Goal: Task Accomplishment & Management: Use online tool/utility

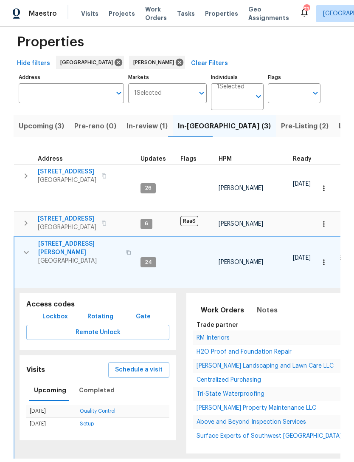
click at [27, 251] on icon "button" at bounding box center [26, 252] width 5 height 3
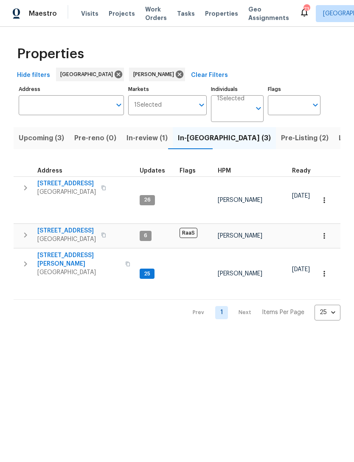
click at [30, 260] on icon "button" at bounding box center [25, 264] width 10 height 10
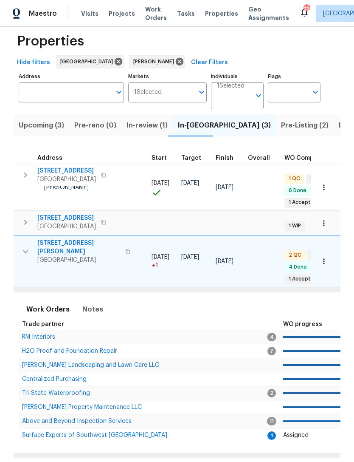
scroll to position [12, 0]
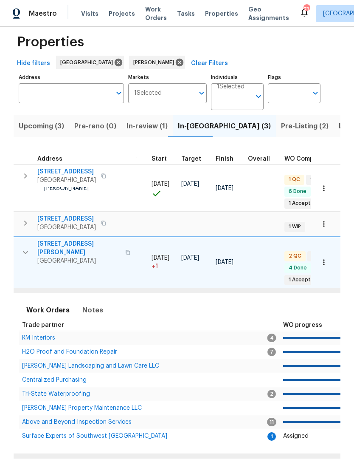
click at [105, 433] on span "Surface Experts of Southwest Atlanta" at bounding box center [94, 436] width 145 height 6
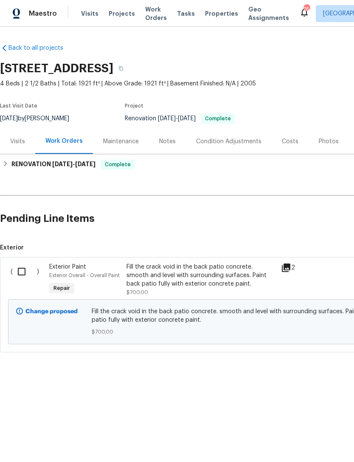
click at [241, 273] on div "Fill the crack void in the back patio concrete. smooth and level with surroundi…" at bounding box center [202, 275] width 150 height 25
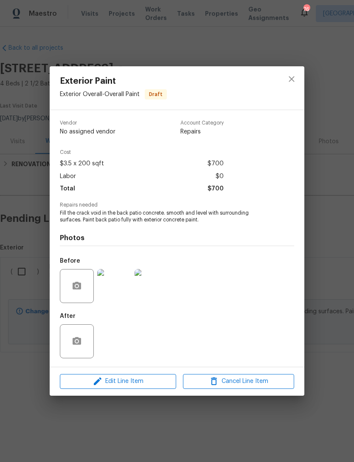
click at [155, 291] on img at bounding box center [152, 286] width 34 height 34
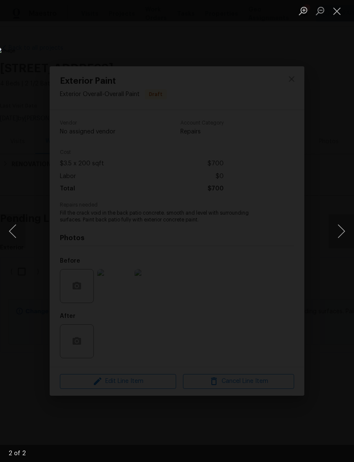
click at [338, 11] on button "Close lightbox" at bounding box center [337, 10] width 17 height 15
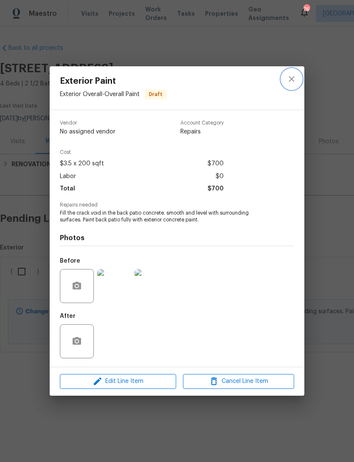
click at [293, 80] on icon "close" at bounding box center [292, 79] width 10 height 10
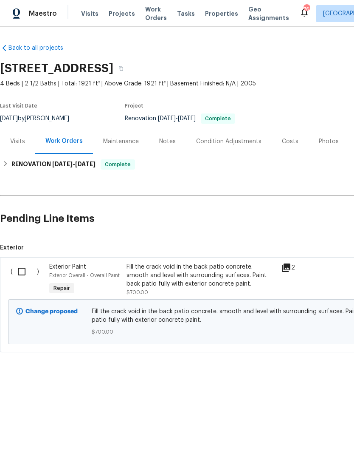
click at [27, 272] on input "checkbox" at bounding box center [25, 272] width 24 height 18
checkbox input "true"
click at [319, 436] on span "Create Work Order" at bounding box center [305, 440] width 56 height 11
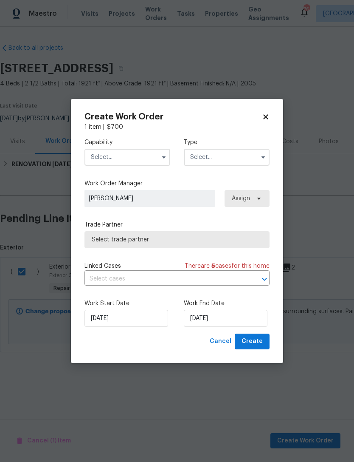
click at [141, 158] on input "text" at bounding box center [128, 157] width 86 height 17
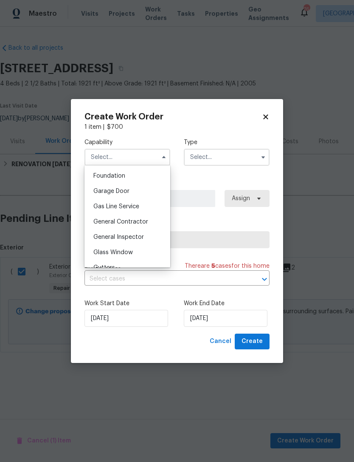
scroll to position [372, 0]
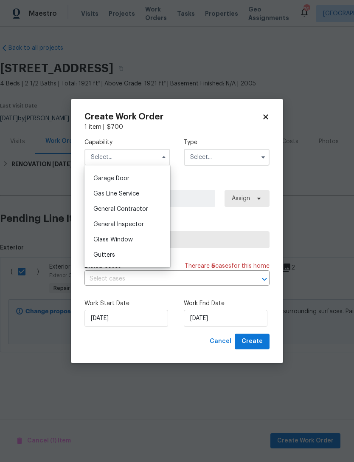
click at [146, 208] on span "General Contractor" at bounding box center [120, 209] width 55 height 6
type input "General Contractor"
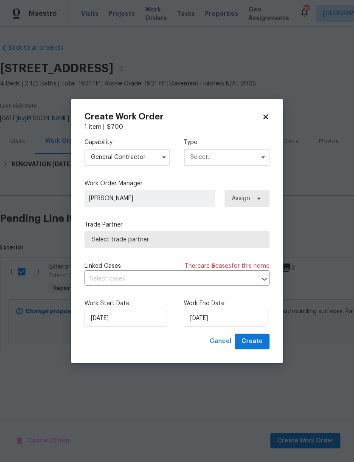
click at [240, 155] on input "text" at bounding box center [227, 157] width 86 height 17
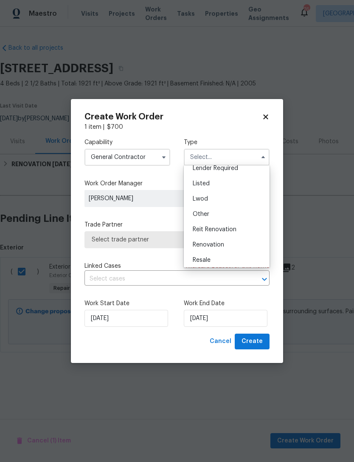
scroll to position [48, 0]
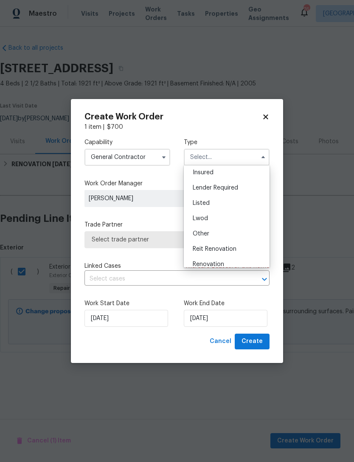
click at [220, 199] on div "Listed" at bounding box center [227, 202] width 82 height 15
type input "Listed"
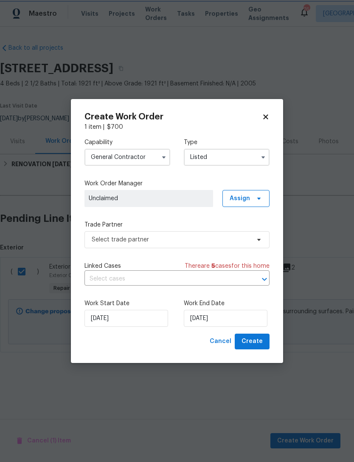
scroll to position [0, 0]
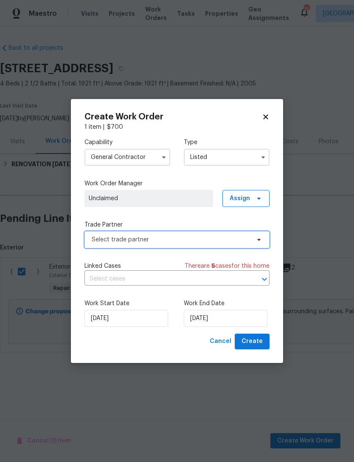
click at [224, 244] on span "Select trade partner" at bounding box center [177, 239] width 185 height 17
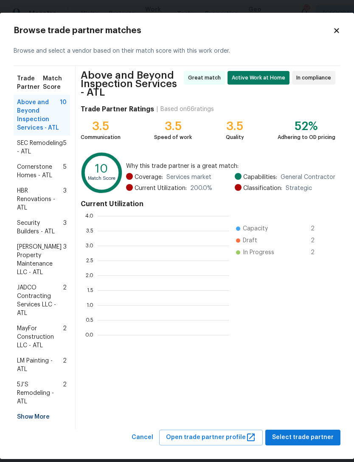
scroll to position [119, 132]
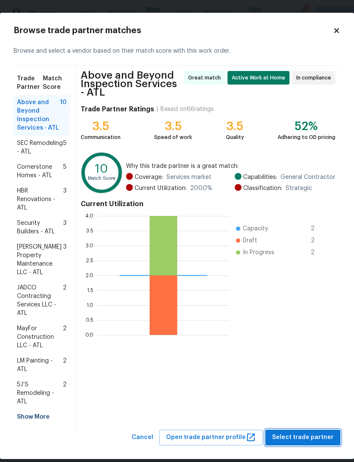
click at [322, 432] on span "Select trade partner" at bounding box center [303, 437] width 62 height 11
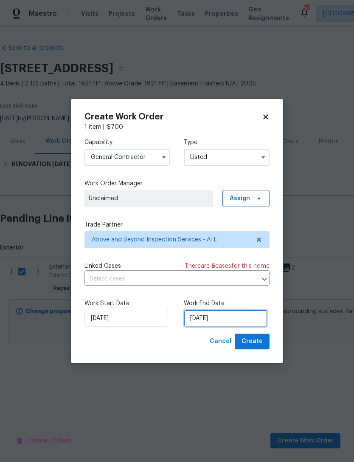
click at [241, 315] on input "[DATE]" at bounding box center [226, 318] width 84 height 17
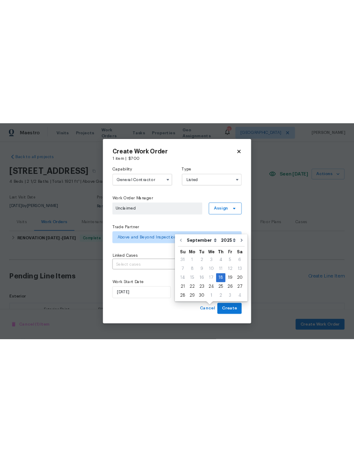
scroll to position [0, 0]
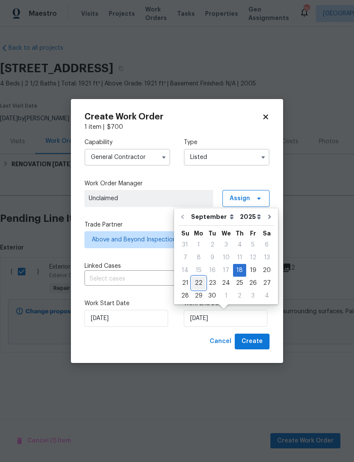
click at [198, 282] on div "22" at bounding box center [199, 283] width 14 height 12
type input "9/22/2025"
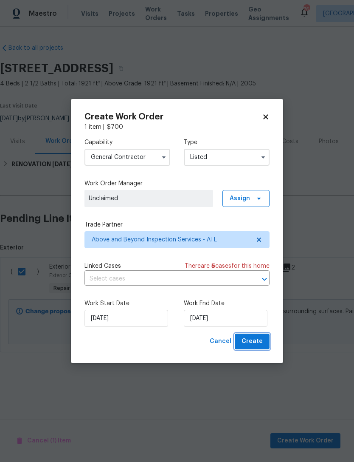
click at [262, 342] on span "Create" at bounding box center [252, 341] width 21 height 11
click at [249, 320] on input "9/22/2025" at bounding box center [226, 318] width 84 height 17
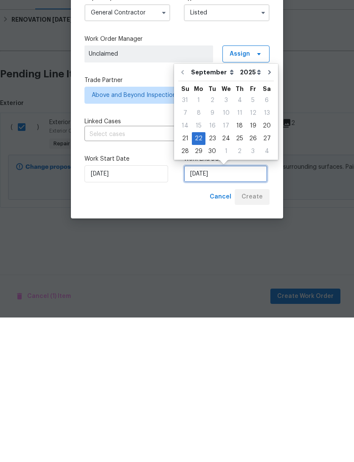
click at [236, 310] on input "9/22/2025" at bounding box center [226, 318] width 84 height 17
click at [207, 333] on div "Cancel Create" at bounding box center [177, 341] width 185 height 16
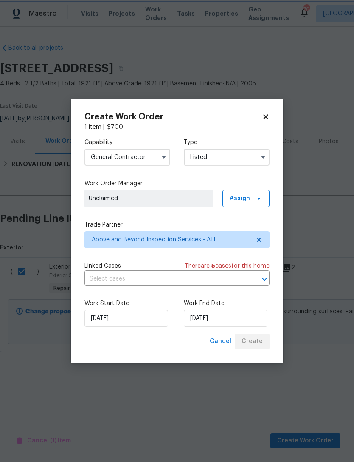
checkbox input "false"
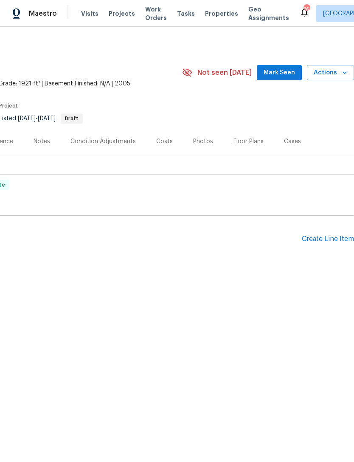
scroll to position [0, 126]
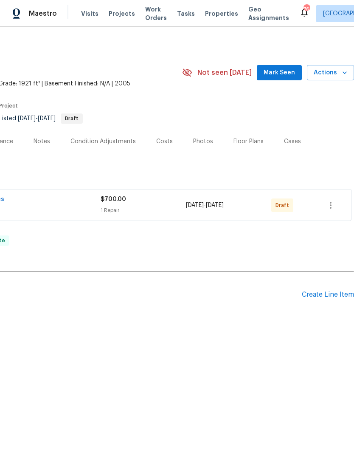
scroll to position [0, 126]
click at [338, 208] on button "button" at bounding box center [331, 205] width 20 height 20
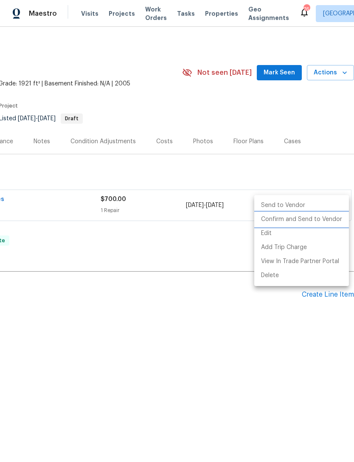
click at [324, 220] on li "Confirm and Send to Vendor" at bounding box center [301, 219] width 95 height 14
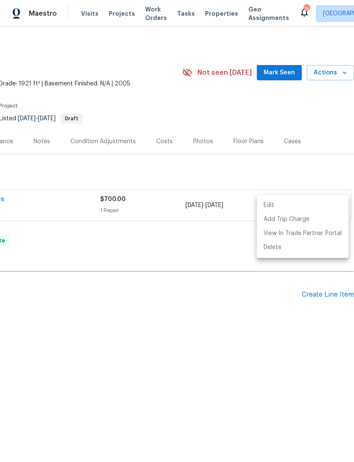
click at [232, 243] on div at bounding box center [177, 231] width 354 height 462
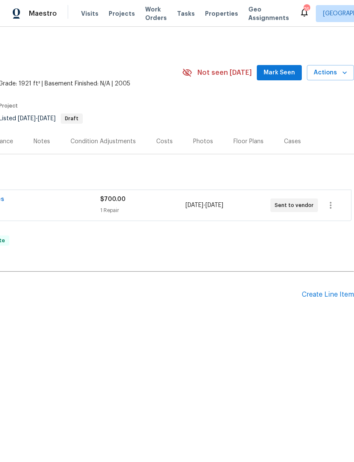
click at [283, 68] on span "Mark Seen" at bounding box center [279, 73] width 31 height 11
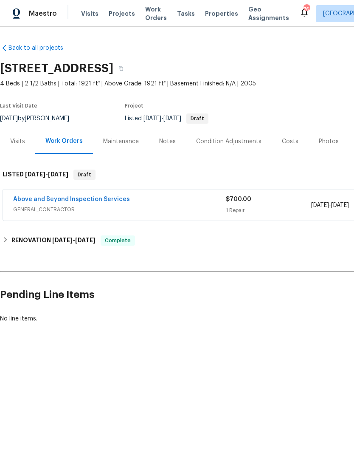
scroll to position [0, 0]
click at [169, 144] on div "Notes" at bounding box center [167, 141] width 17 height 8
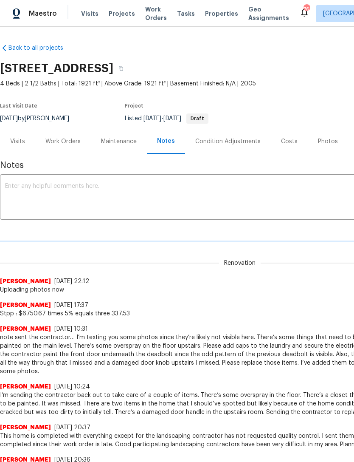
click at [172, 198] on textarea at bounding box center [240, 198] width 470 height 30
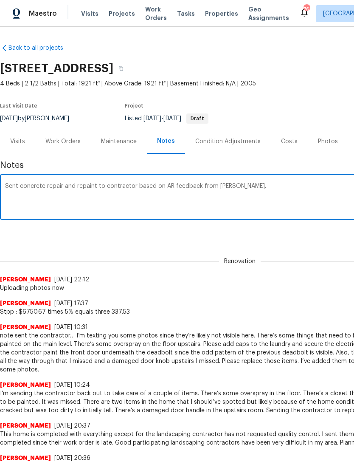
click at [173, 184] on textarea "Sent concrete repair and repaint to contractor based on AR feedback from Cynthi…" at bounding box center [240, 198] width 470 height 30
click at [297, 234] on div "Renovation a7e79270-abc9-4d8c-810d-222dcf485183 ​ Add" at bounding box center [240, 233] width 480 height 16
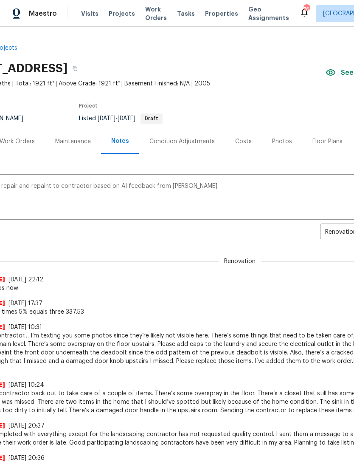
scroll to position [0, 102]
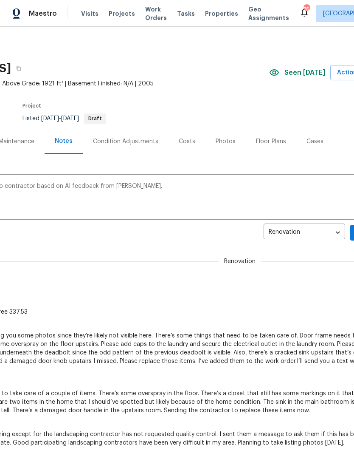
click at [275, 198] on textarea "Sent concrete repair and repaint to contractor based on AI feedback from Cynthi…" at bounding box center [138, 198] width 470 height 30
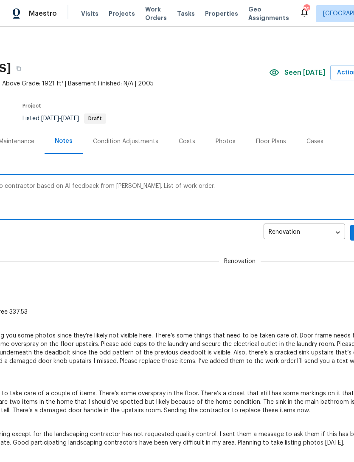
click at [279, 256] on div "Renovation Jaydon Entrekin 9/10/25, 22:12 Uploading photos now" at bounding box center [138, 269] width 480 height 45
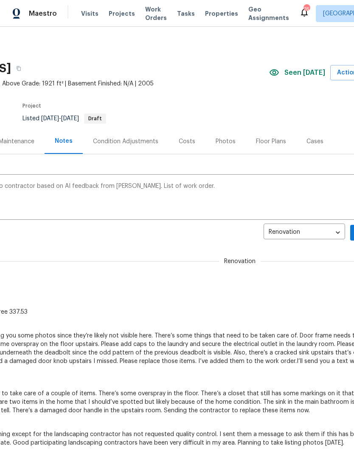
click at [143, 185] on textarea "Sent concrete repair and repaint to contractor based on AI feedback from Cynthi…" at bounding box center [138, 198] width 470 height 30
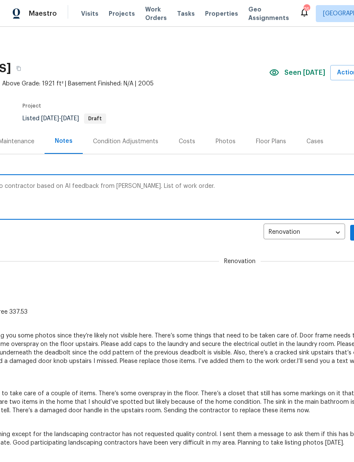
click at [258, 178] on div "Sent concrete repair and repaint to contractor based on AI feedback from Cynthi…" at bounding box center [138, 197] width 480 height 43
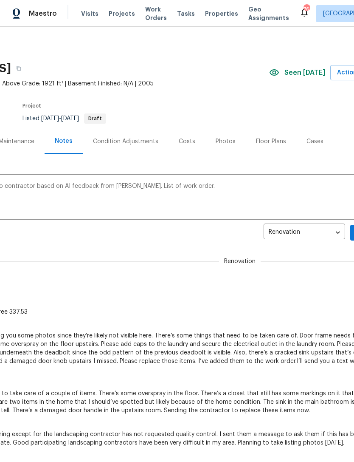
click at [151, 188] on textarea "Sent concrete repair and repaint to contractor based on AI feedback from Cynthi…" at bounding box center [138, 198] width 470 height 30
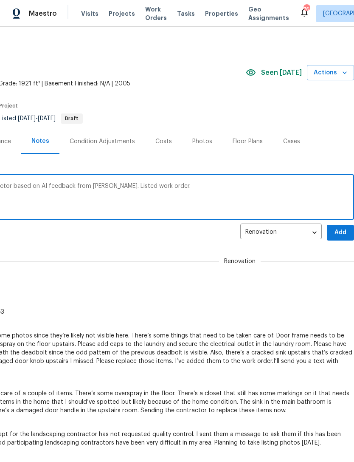
scroll to position [0, 126]
type textarea "Sent concrete repair and repaint to contractor based on AI feedback from Cynthi…"
click at [346, 232] on span "Add" at bounding box center [341, 232] width 14 height 11
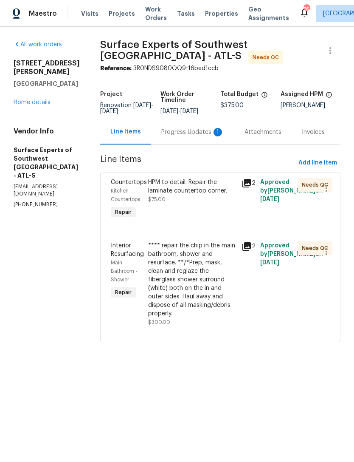
click at [203, 135] on div "Progress Updates 1" at bounding box center [192, 132] width 63 height 8
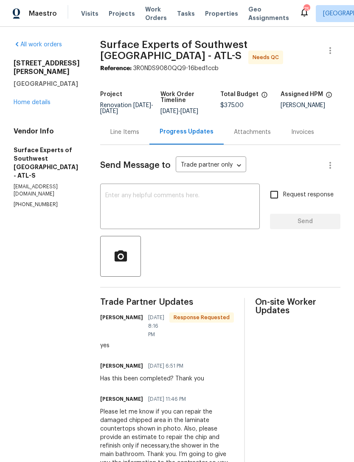
click at [33, 105] on div "All work orders [STREET_ADDRESS][PERSON_NAME] Home details Vendor Info Surface …" at bounding box center [47, 124] width 66 height 168
click at [31, 107] on div "All work orders [STREET_ADDRESS][PERSON_NAME] Home details Vendor Info Surface …" at bounding box center [47, 124] width 66 height 168
click at [43, 99] on link "Home details" at bounding box center [32, 102] width 37 height 6
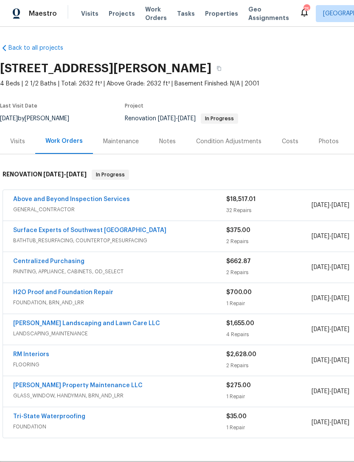
click at [97, 227] on link "Surface Experts of Southwest [GEOGRAPHIC_DATA]" at bounding box center [89, 230] width 153 height 6
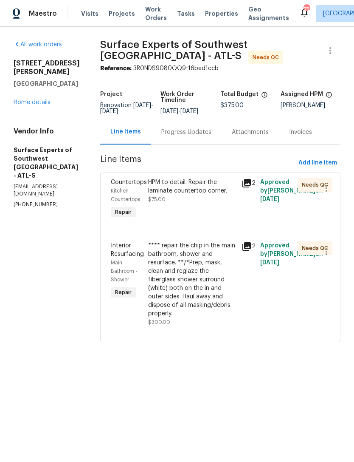
click at [222, 280] on div "**** repair the chip in the main bathroom, shower and resurface. **/*Prep, mask…" at bounding box center [192, 279] width 88 height 76
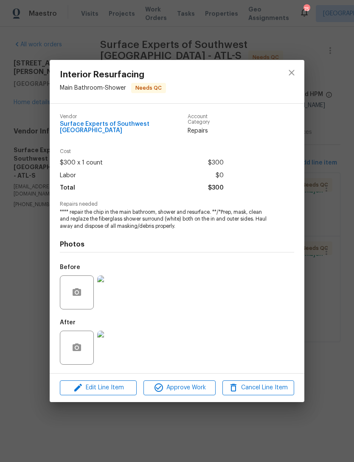
click at [117, 353] on img at bounding box center [114, 347] width 34 height 34
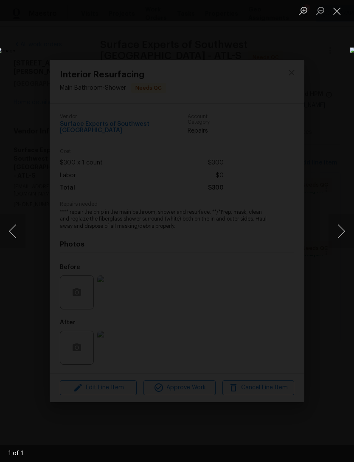
click at [335, 15] on button "Close lightbox" at bounding box center [337, 10] width 17 height 15
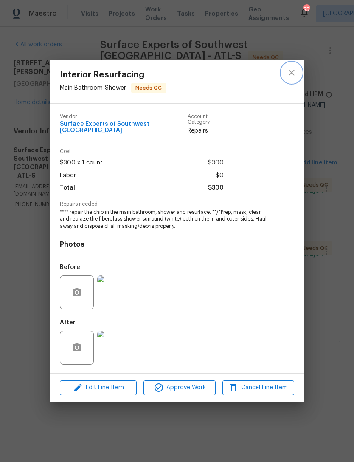
click at [299, 72] on button "close" at bounding box center [292, 72] width 20 height 20
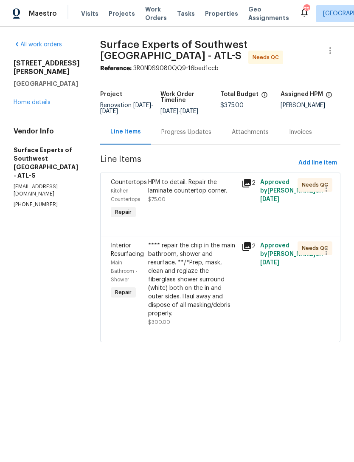
click at [212, 190] on div "HPM to detail. Repair the laminate countertop corner." at bounding box center [192, 186] width 88 height 17
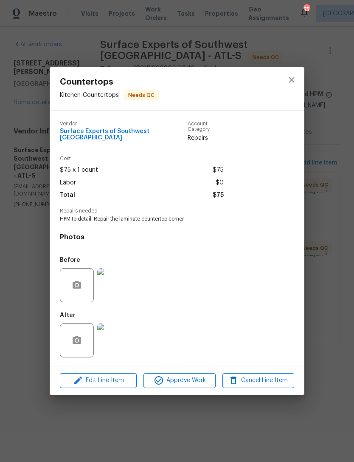
click at [112, 343] on img at bounding box center [114, 340] width 34 height 34
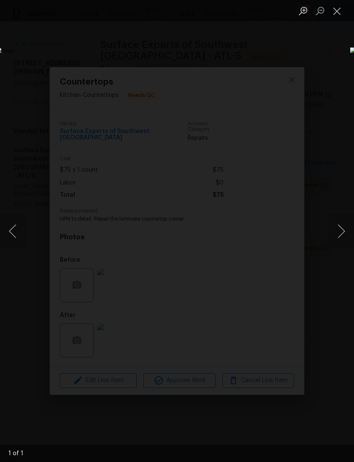
click at [336, 16] on button "Close lightbox" at bounding box center [337, 10] width 17 height 15
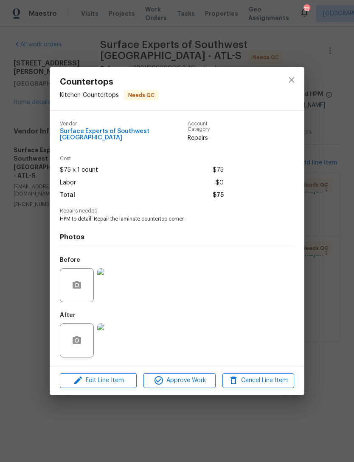
click at [327, 134] on div "Countertops Kitchen - Countertops Needs QC Vendor Surface Experts of Southwest …" at bounding box center [177, 231] width 354 height 462
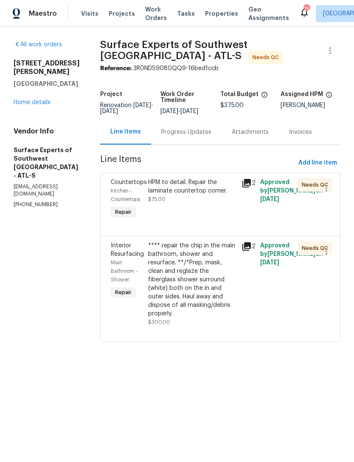
click at [199, 134] on div "Progress Updates" at bounding box center [186, 132] width 50 height 8
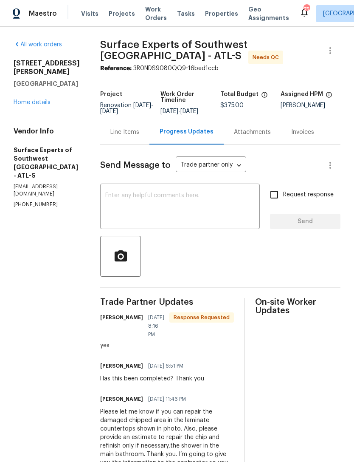
click at [206, 196] on textarea at bounding box center [180, 207] width 150 height 30
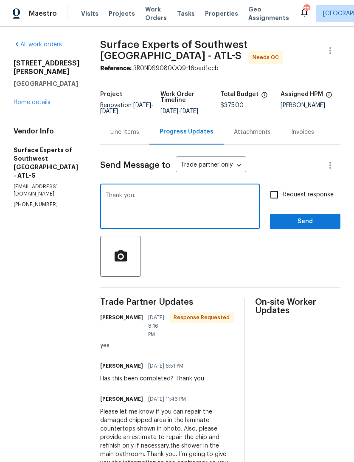
type textarea "Thank you."
click at [310, 221] on span "Send" at bounding box center [305, 221] width 57 height 11
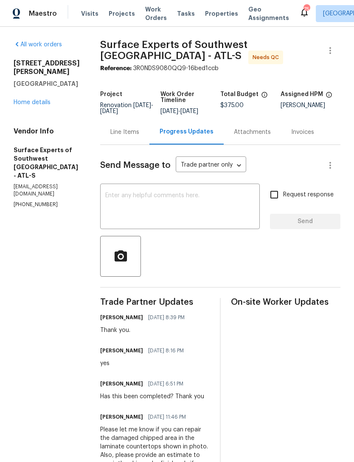
click at [123, 211] on textarea at bounding box center [180, 207] width 150 height 30
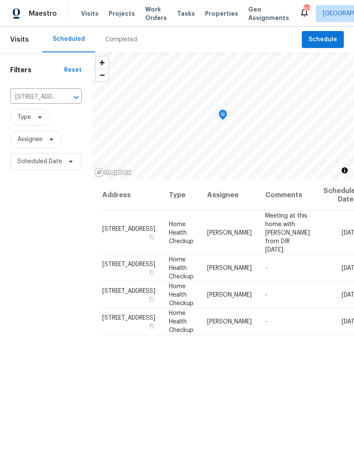
click at [51, 95] on input "[STREET_ADDRESS]" at bounding box center [34, 96] width 48 height 13
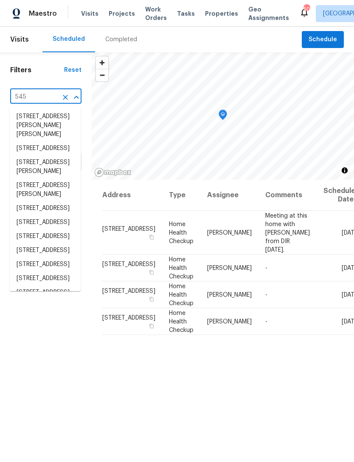
type input "545 z"
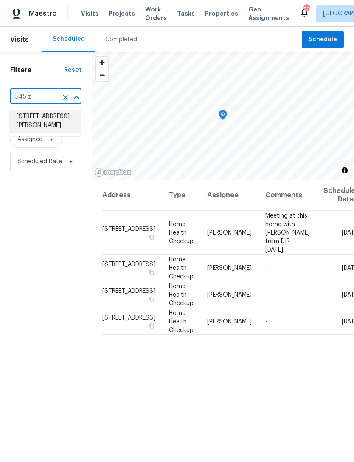
click at [60, 124] on li "[STREET_ADDRESS][PERSON_NAME]" at bounding box center [45, 121] width 71 height 23
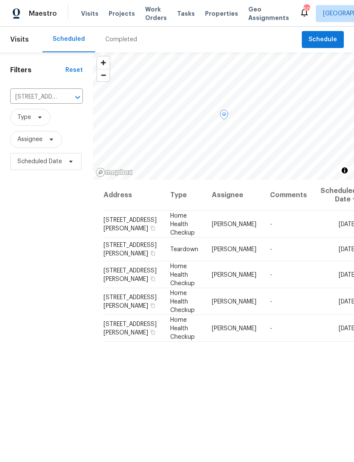
click at [0, 0] on span at bounding box center [0, 0] width 0 height 0
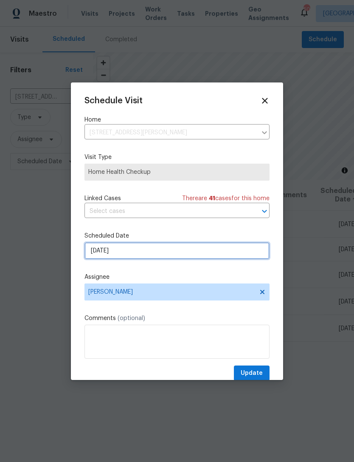
click at [225, 251] on input "[DATE]" at bounding box center [177, 250] width 185 height 17
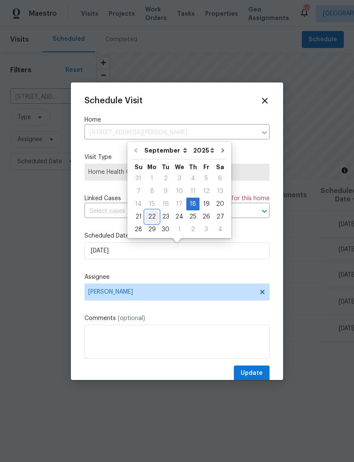
click at [150, 216] on div "22" at bounding box center [152, 217] width 14 height 12
type input "9/22/2025"
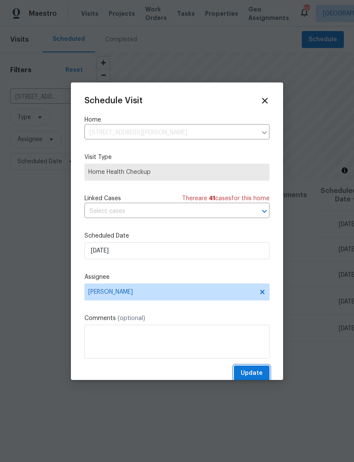
click at [260, 370] on span "Update" at bounding box center [252, 373] width 22 height 11
